Goal: Task Accomplishment & Management: Complete application form

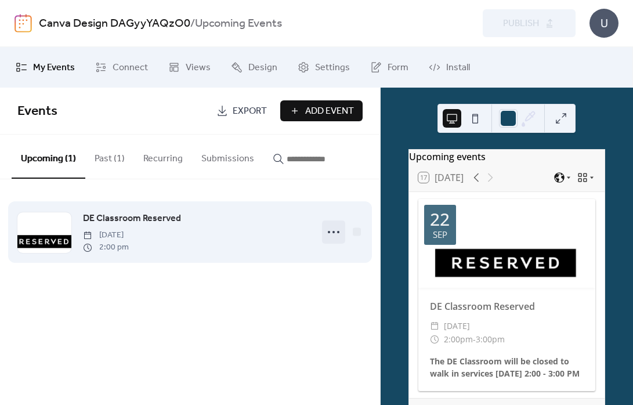
click at [330, 228] on icon at bounding box center [333, 232] width 19 height 19
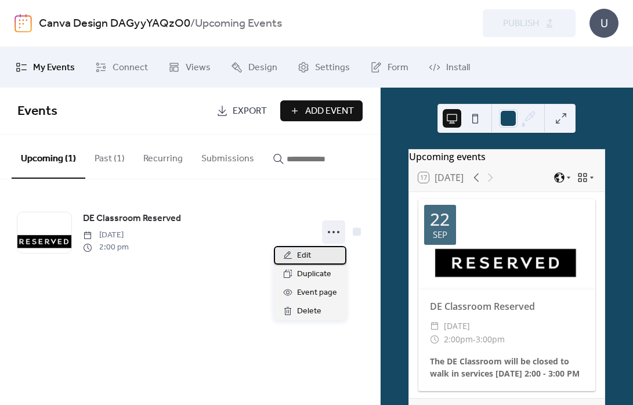
click at [322, 250] on div "Edit" at bounding box center [310, 255] width 73 height 19
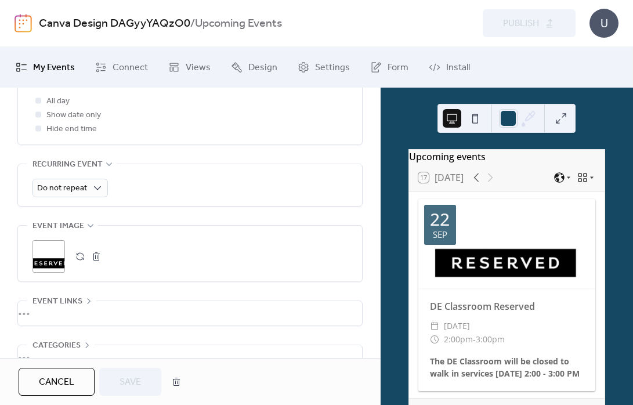
scroll to position [481, 0]
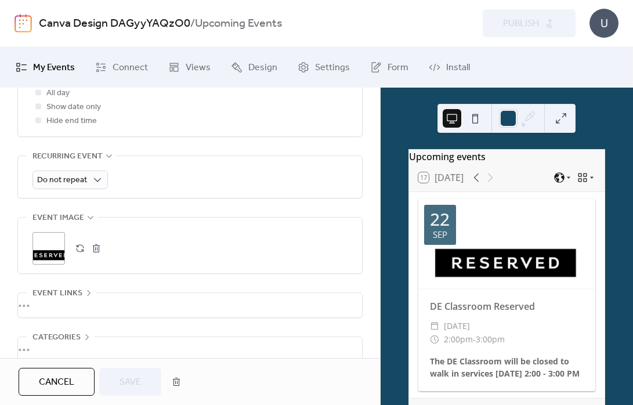
click at [92, 248] on button "button" at bounding box center [96, 248] width 16 height 16
click at [56, 251] on icon at bounding box center [48, 248] width 19 height 19
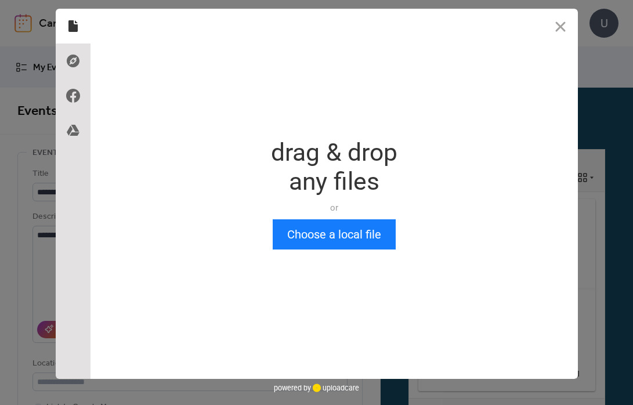
scroll to position [0, 0]
click at [322, 237] on button "Choose a local file" at bounding box center [334, 234] width 123 height 30
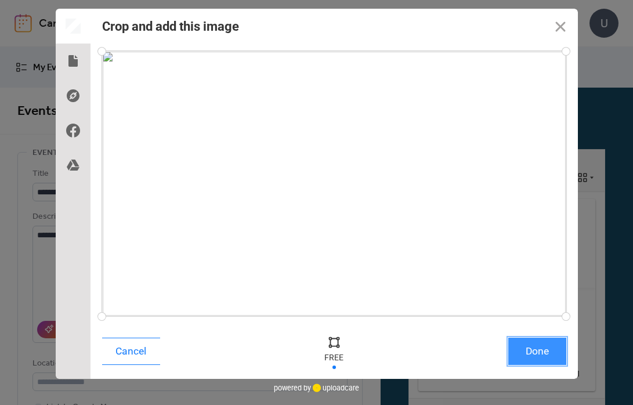
click at [542, 353] on button "Done" at bounding box center [537, 351] width 58 height 27
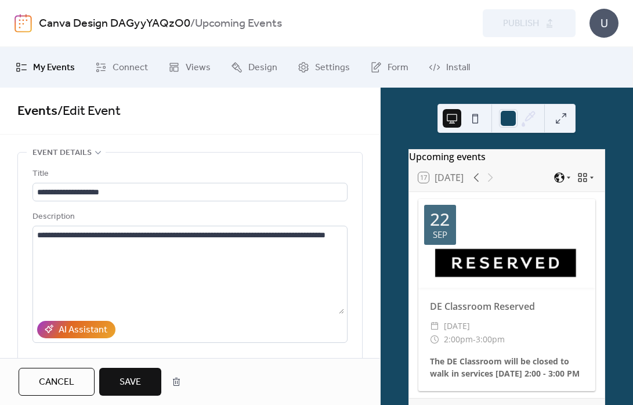
click at [135, 380] on span "Save" at bounding box center [130, 382] width 21 height 14
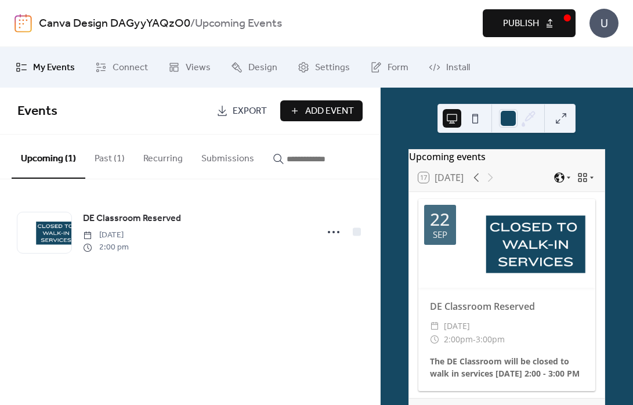
click at [503, 25] on span "Publish" at bounding box center [521, 24] width 36 height 14
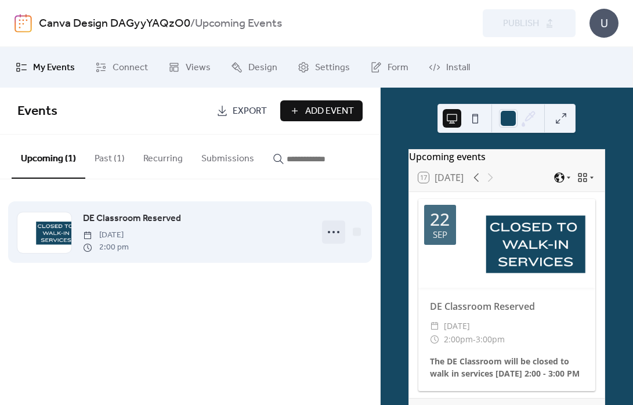
click at [329, 231] on icon at bounding box center [333, 232] width 19 height 19
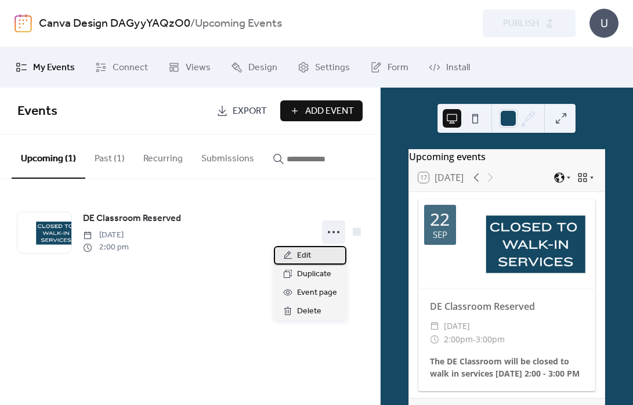
click at [286, 257] on icon at bounding box center [288, 255] width 8 height 8
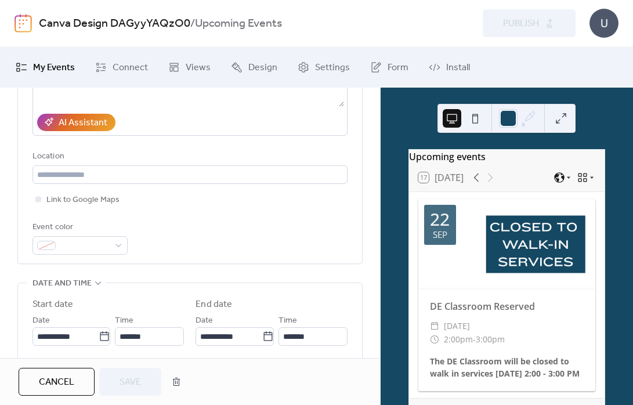
scroll to position [416, 0]
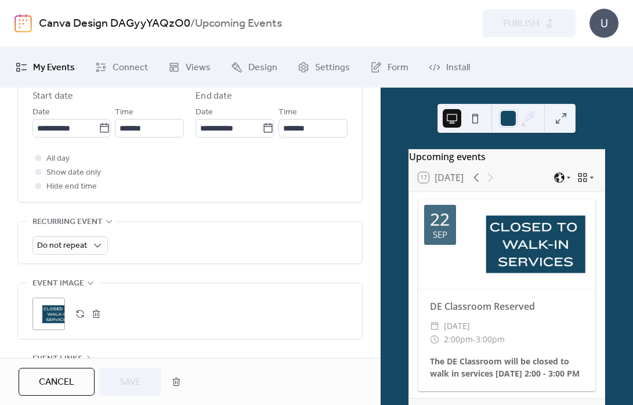
click at [97, 314] on button "button" at bounding box center [96, 314] width 16 height 16
click at [47, 313] on icon at bounding box center [48, 314] width 19 height 19
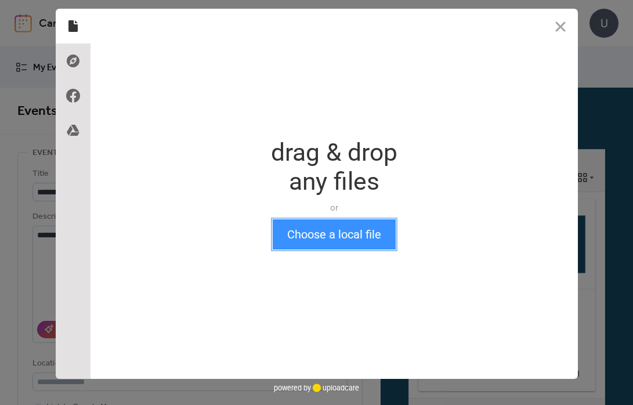
click at [327, 236] on button "Choose a local file" at bounding box center [334, 234] width 123 height 30
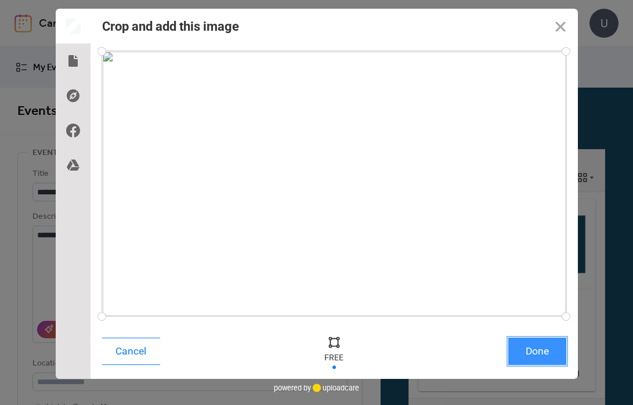
click at [530, 350] on button "Done" at bounding box center [537, 351] width 58 height 27
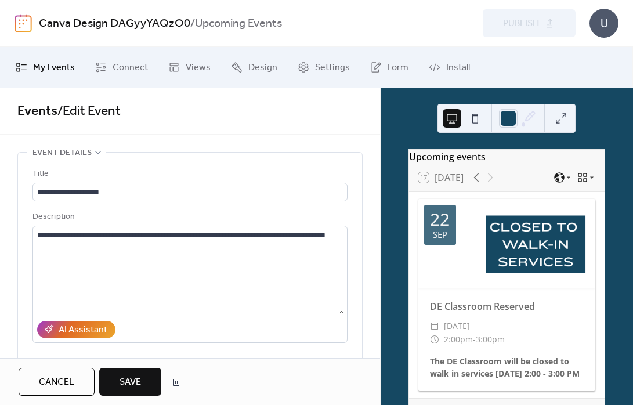
click at [120, 387] on span "Save" at bounding box center [130, 382] width 21 height 14
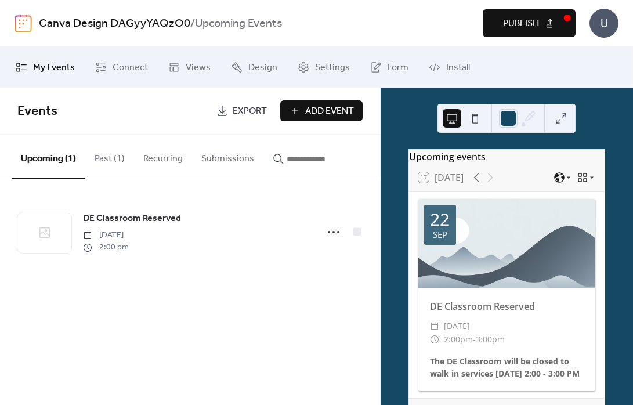
click at [514, 26] on span "Publish" at bounding box center [521, 24] width 36 height 14
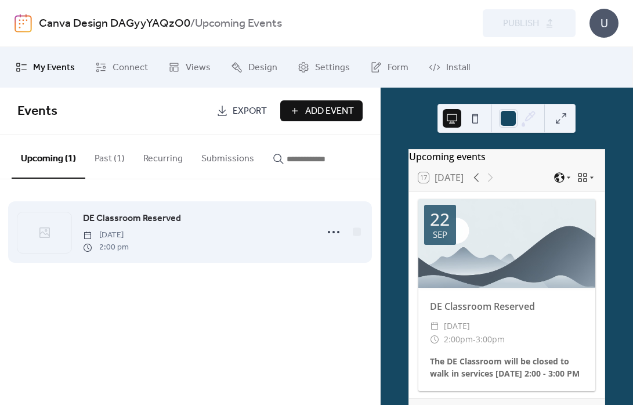
click at [129, 230] on span "[DATE]" at bounding box center [106, 235] width 46 height 12
click at [338, 231] on icon at bounding box center [333, 232] width 19 height 19
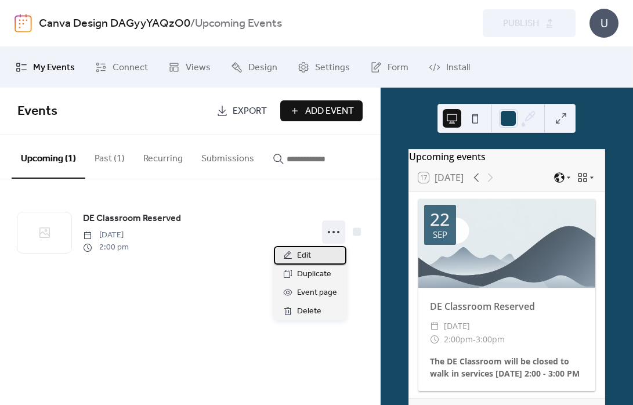
click at [316, 257] on div "Edit" at bounding box center [310, 255] width 73 height 19
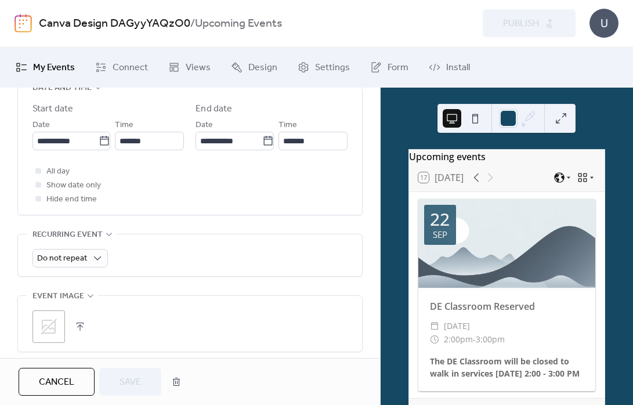
scroll to position [403, 0]
click at [60, 325] on div ";" at bounding box center [48, 326] width 32 height 32
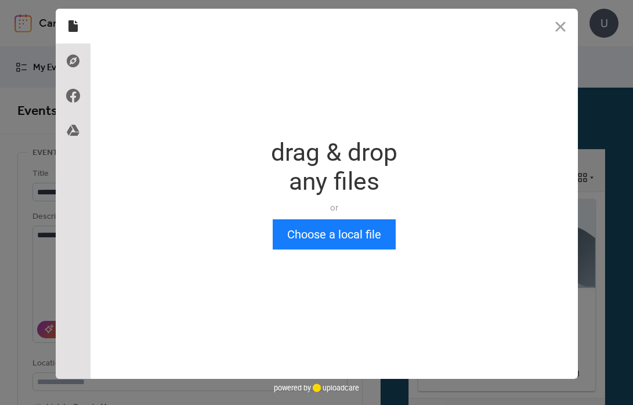
scroll to position [0, 0]
click at [360, 232] on button "Choose a local file" at bounding box center [334, 234] width 123 height 30
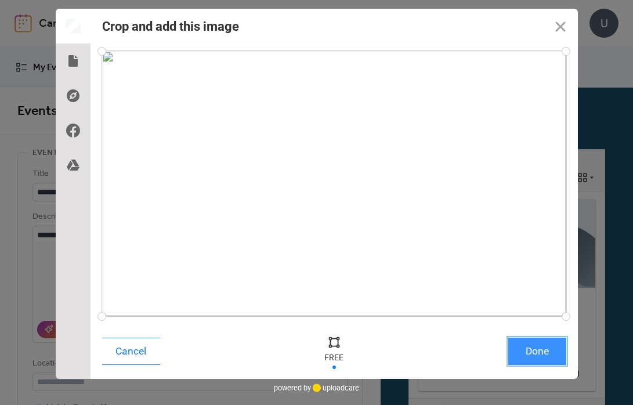
click at [544, 352] on button "Done" at bounding box center [537, 351] width 58 height 27
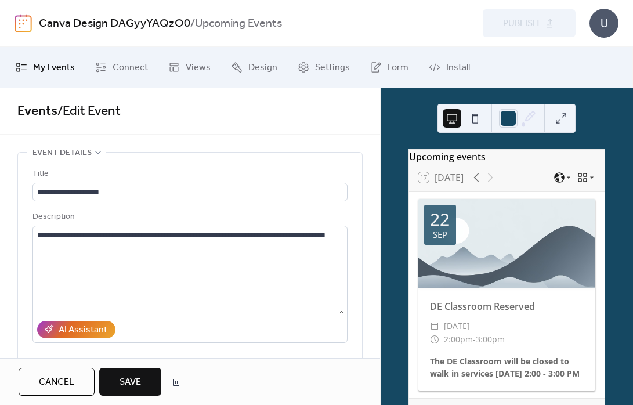
click at [359, 276] on div "**********" at bounding box center [189, 311] width 345 height 319
click at [113, 381] on button "Save" at bounding box center [130, 382] width 62 height 28
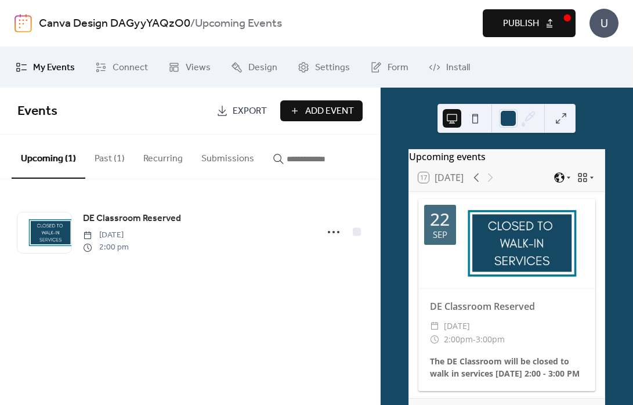
click at [518, 22] on span "Publish" at bounding box center [521, 24] width 36 height 14
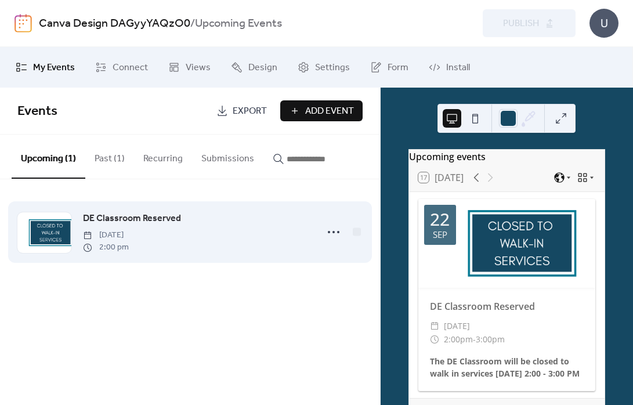
click at [190, 254] on div "DE Classroom Reserved [DATE] 2:00 pm" at bounding box center [189, 232] width 345 height 71
click at [245, 231] on div "DE Classroom Reserved [DATE] 2:00 pm" at bounding box center [196, 232] width 227 height 42
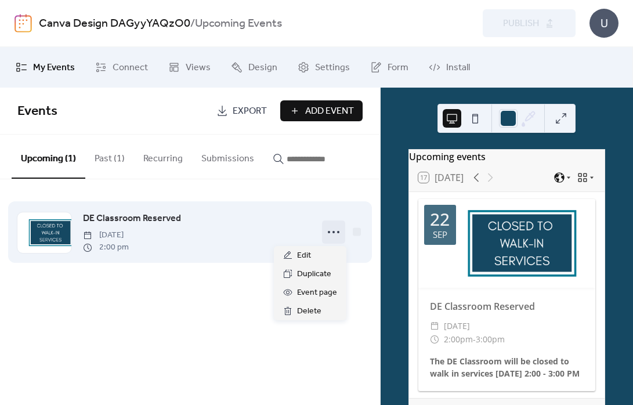
click at [334, 229] on icon at bounding box center [333, 232] width 19 height 19
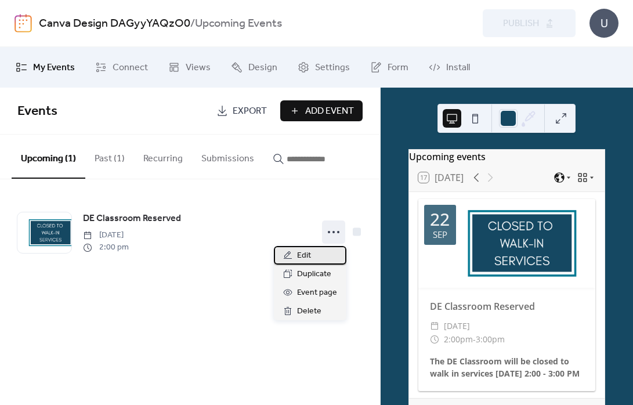
click at [322, 251] on div "Edit" at bounding box center [310, 255] width 73 height 19
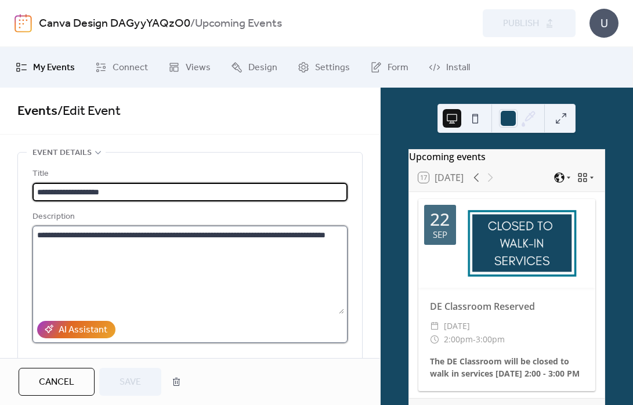
click at [51, 232] on textarea "**********" at bounding box center [188, 270] width 312 height 88
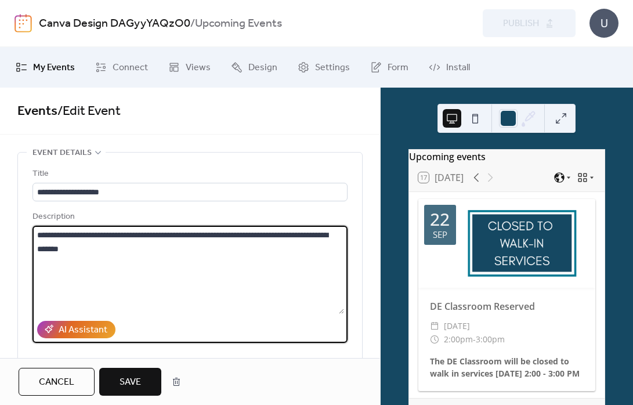
click at [143, 248] on textarea "**********" at bounding box center [188, 270] width 312 height 88
type textarea "**********"
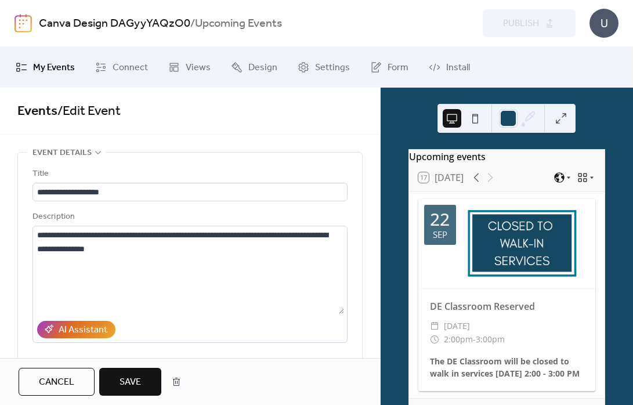
click at [124, 384] on span "Save" at bounding box center [130, 382] width 21 height 14
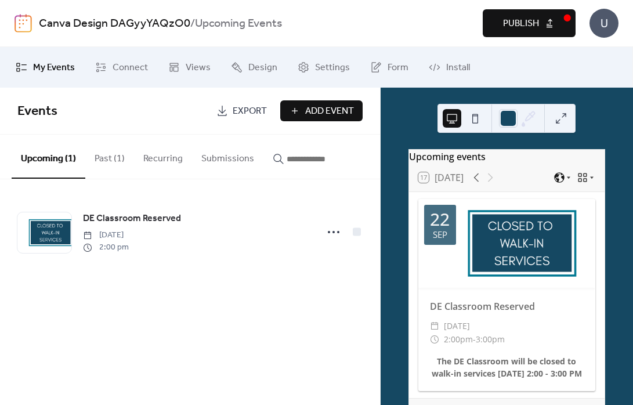
click at [510, 22] on span "Publish" at bounding box center [521, 24] width 36 height 14
click at [327, 115] on span "Add Event" at bounding box center [329, 111] width 49 height 14
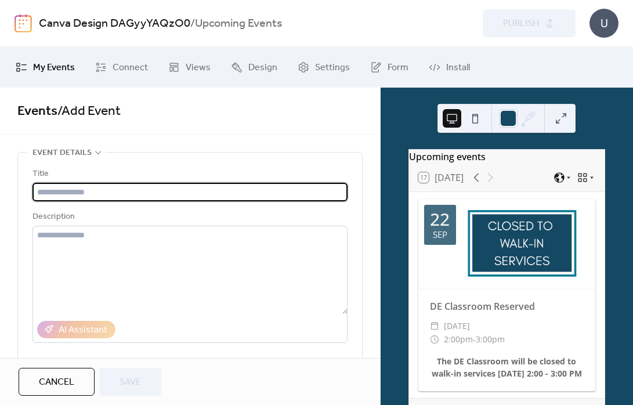
click at [136, 190] on input "text" at bounding box center [189, 192] width 315 height 19
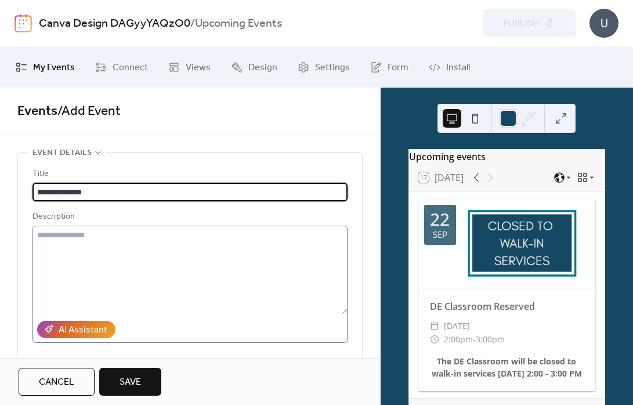
type input "**********"
click at [95, 236] on textarea at bounding box center [189, 270] width 315 height 88
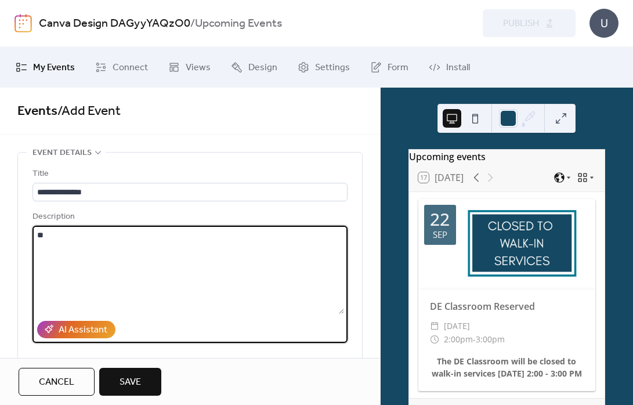
type textarea "*"
click at [36, 233] on textarea "**********" at bounding box center [188, 270] width 312 height 88
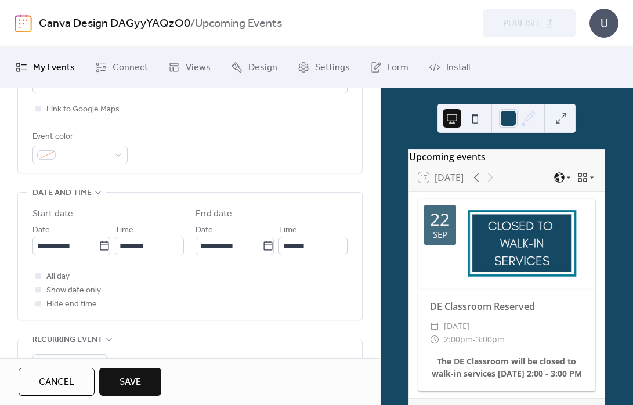
scroll to position [299, 0]
type textarea "**********"
click at [59, 277] on span "All day" at bounding box center [57, 276] width 23 height 14
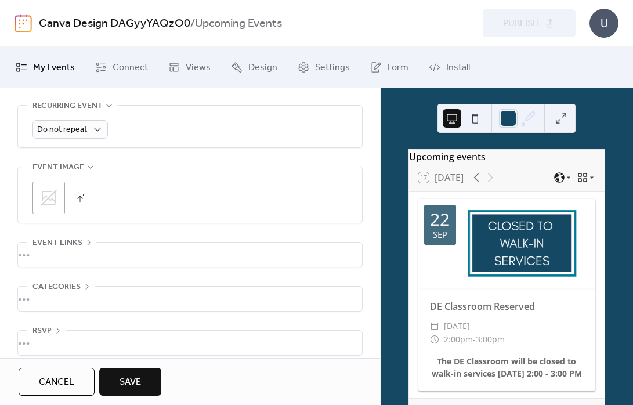
scroll to position [542, 0]
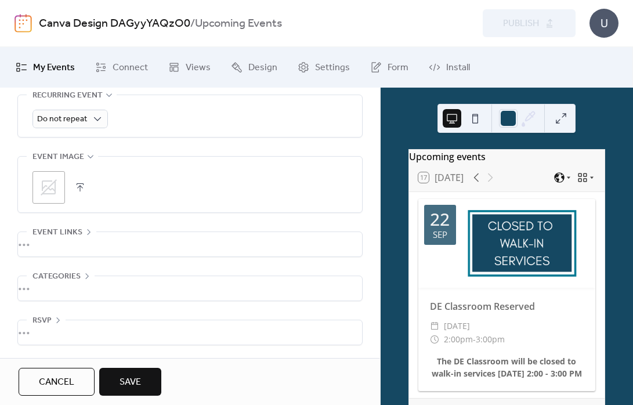
click at [50, 183] on icon at bounding box center [48, 187] width 19 height 19
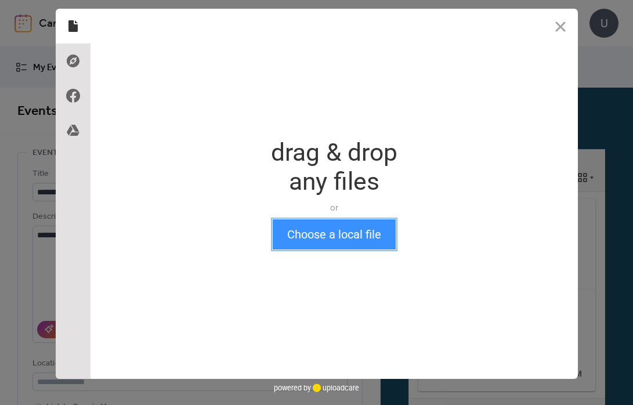
click at [356, 237] on button "Choose a local file" at bounding box center [334, 234] width 123 height 30
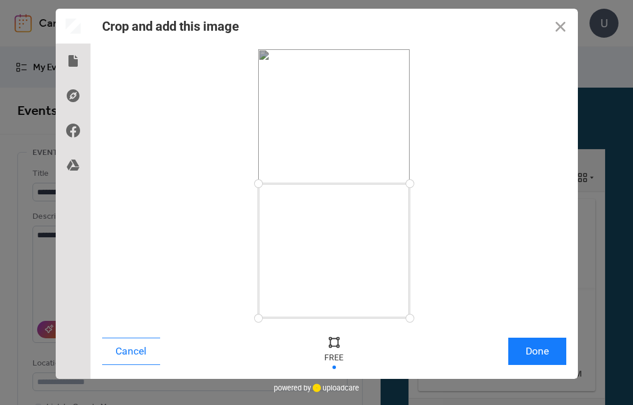
drag, startPoint x: 410, startPoint y: 50, endPoint x: 411, endPoint y: 183, distance: 133.5
click at [411, 183] on div at bounding box center [410, 184] width 20 height 20
drag, startPoint x: 408, startPoint y: 306, endPoint x: 410, endPoint y: 280, distance: 26.2
click at [410, 280] on div at bounding box center [410, 280] width 20 height 20
click at [384, 230] on div at bounding box center [333, 233] width 151 height 96
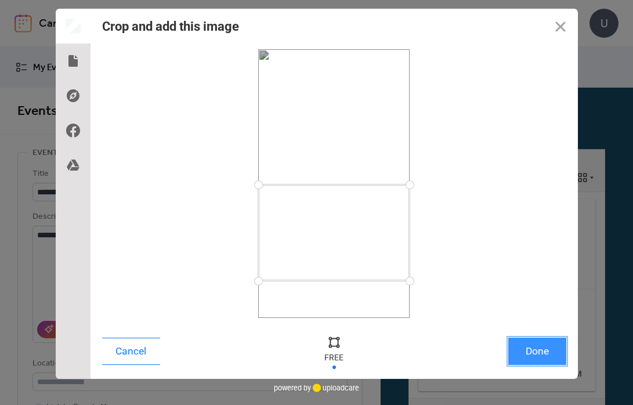
click at [527, 345] on button "Done" at bounding box center [537, 351] width 58 height 27
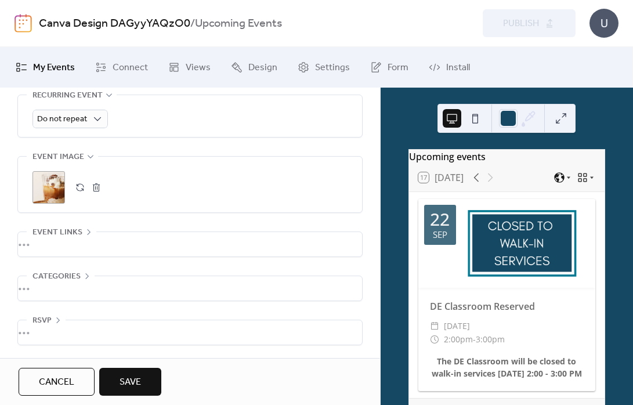
scroll to position [543, 0]
click at [142, 375] on button "Save" at bounding box center [130, 382] width 62 height 28
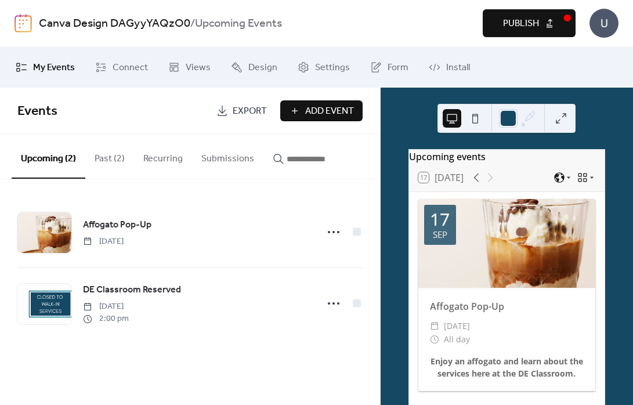
click at [536, 27] on span "Publish" at bounding box center [521, 24] width 36 height 14
